Goal: Check status: Check status

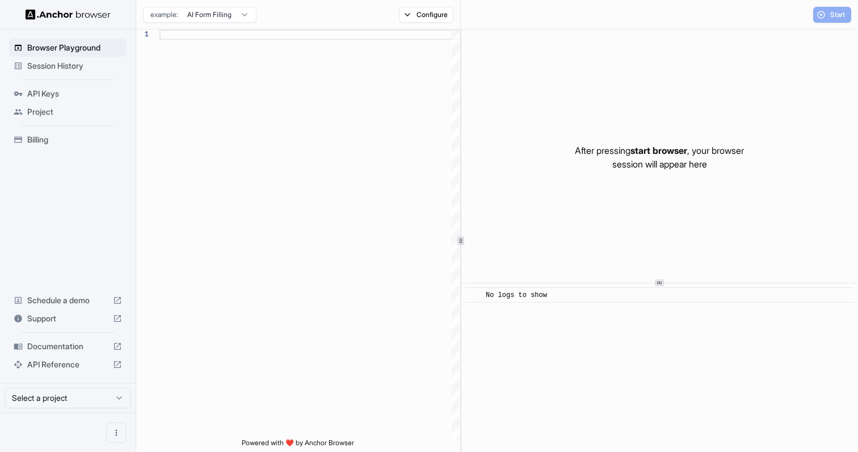
scroll to position [102, 0]
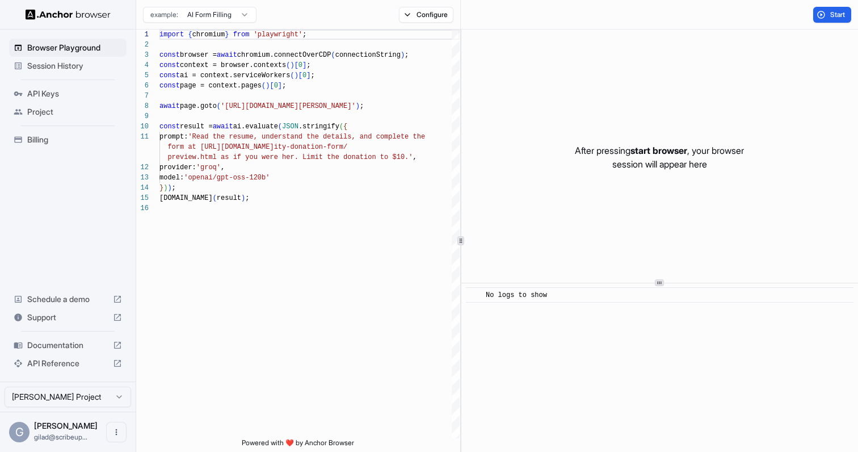
click at [102, 71] on span "Session History" at bounding box center [74, 65] width 95 height 11
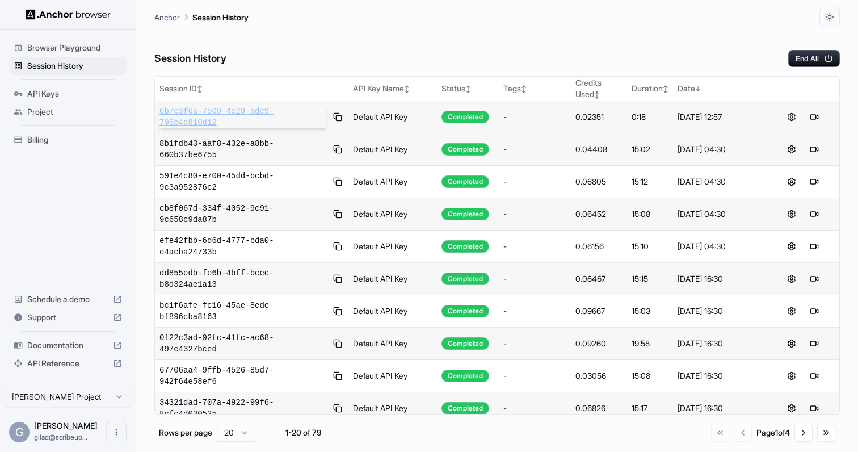
click at [204, 109] on span "0b7e3f6a-7509-4c29-ade9-796b4d810d12" at bounding box center [242, 117] width 167 height 23
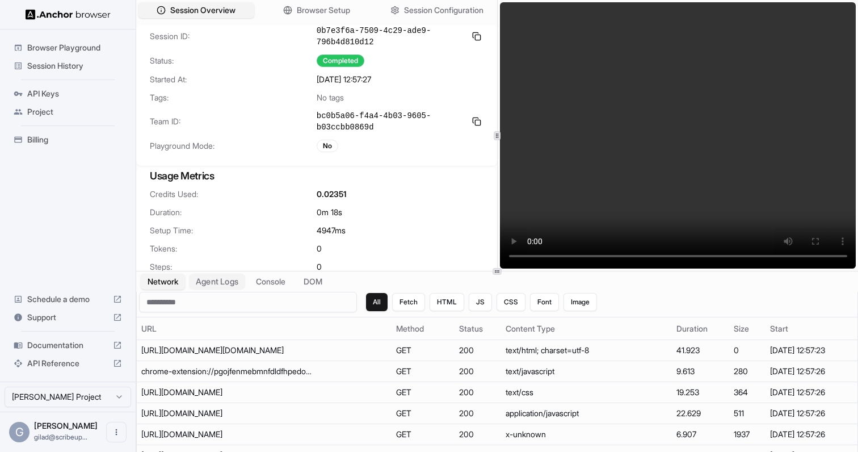
click at [212, 280] on button "Agent Logs" at bounding box center [217, 281] width 57 height 16
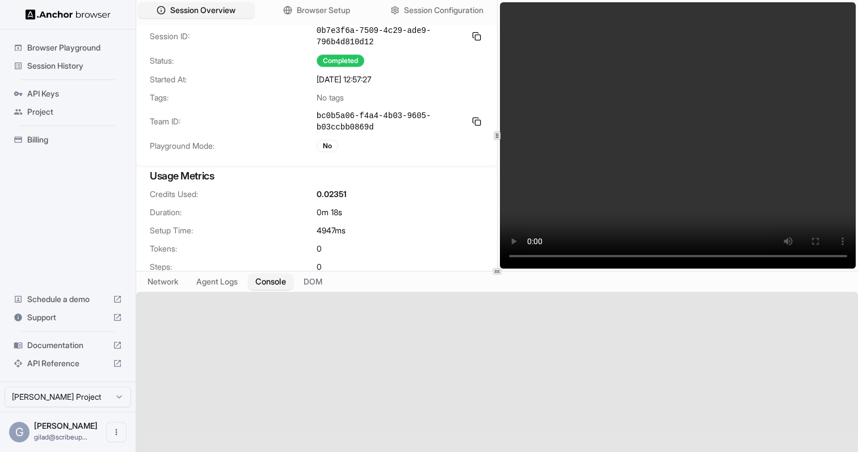
click at [277, 280] on button "Console" at bounding box center [271, 281] width 44 height 16
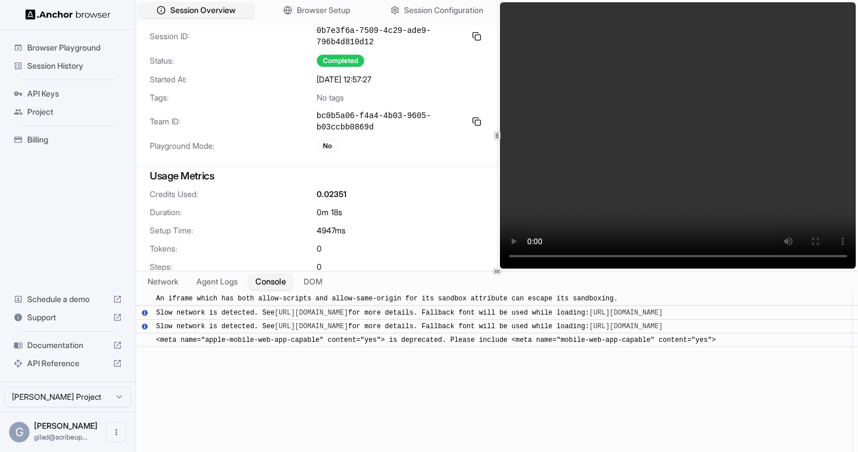
click at [261, 280] on button "Console" at bounding box center [271, 281] width 44 height 16
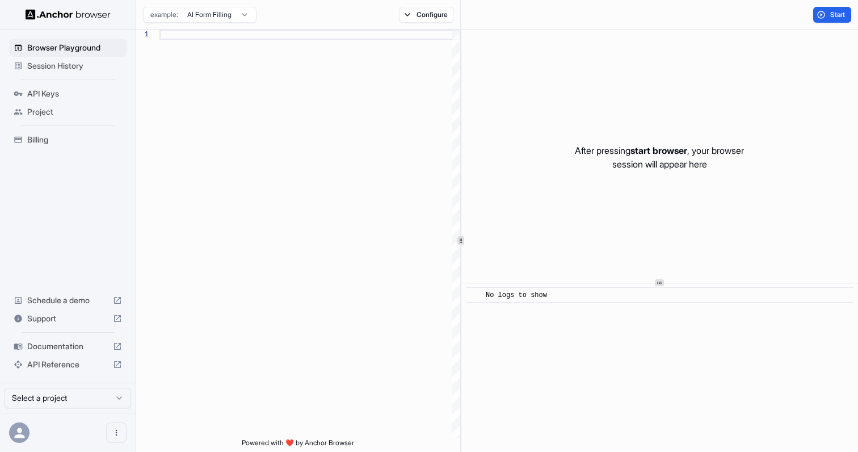
scroll to position [102, 0]
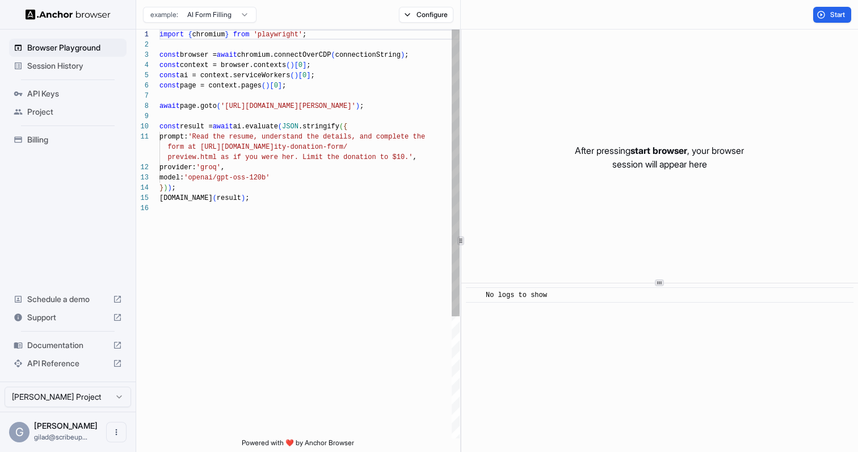
scroll to position [102, 0]
click at [106, 62] on span "Session History" at bounding box center [74, 65] width 95 height 11
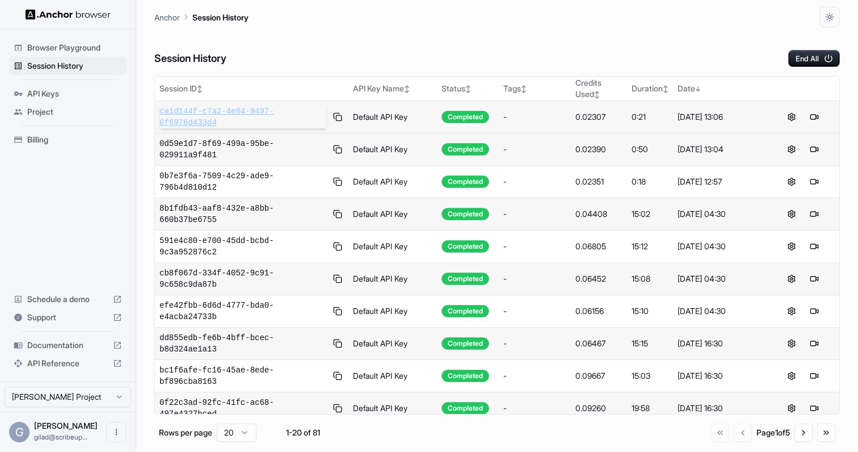
click at [269, 106] on span "ca1d144f-c7a2-4e84-9497-0f6976d433d4" at bounding box center [242, 117] width 167 height 23
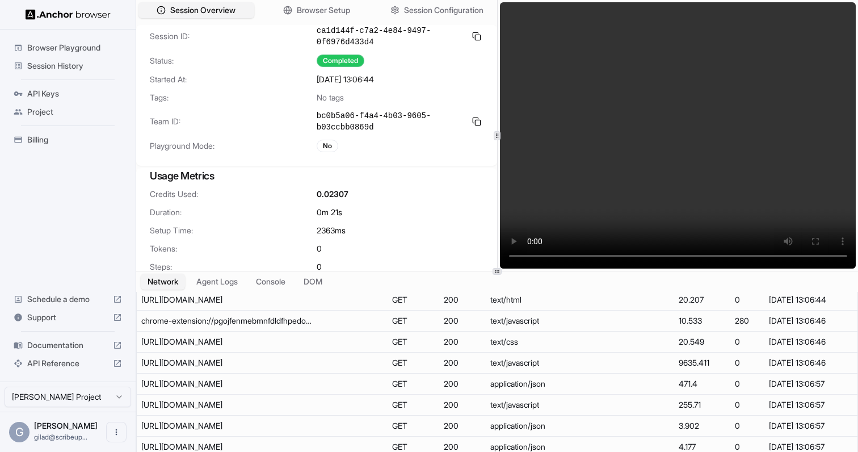
scroll to position [53, 0]
